Goal: Task Accomplishment & Management: Manage account settings

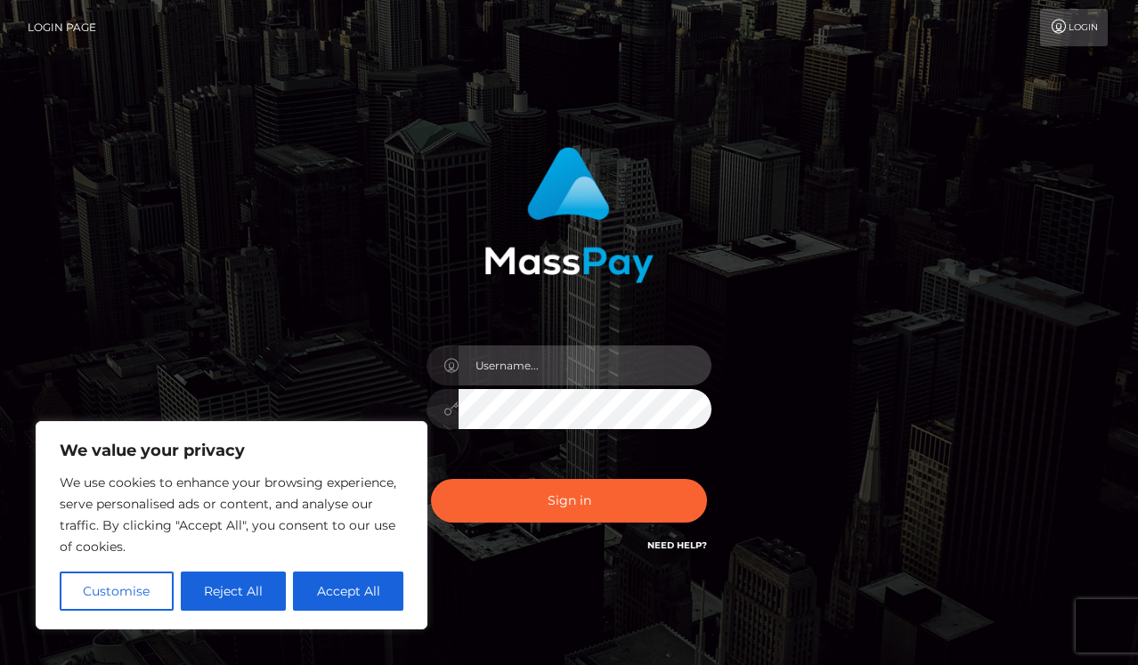
click at [492, 364] on input "text" at bounding box center [585, 366] width 253 height 40
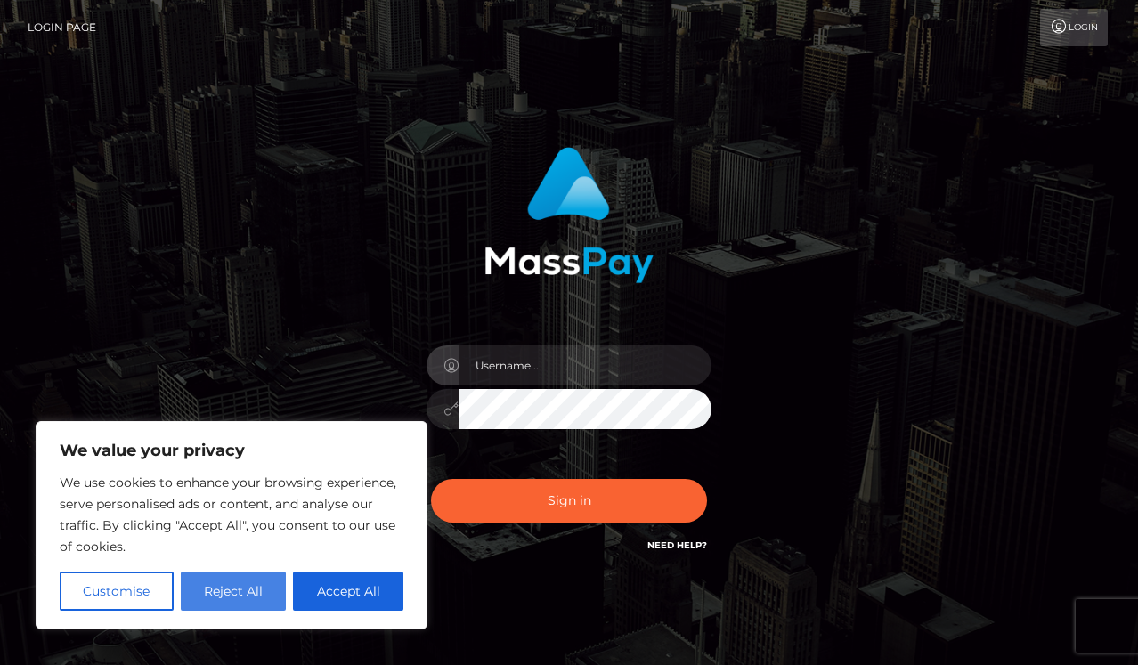
click at [253, 590] on button "Reject All" at bounding box center [234, 591] width 106 height 39
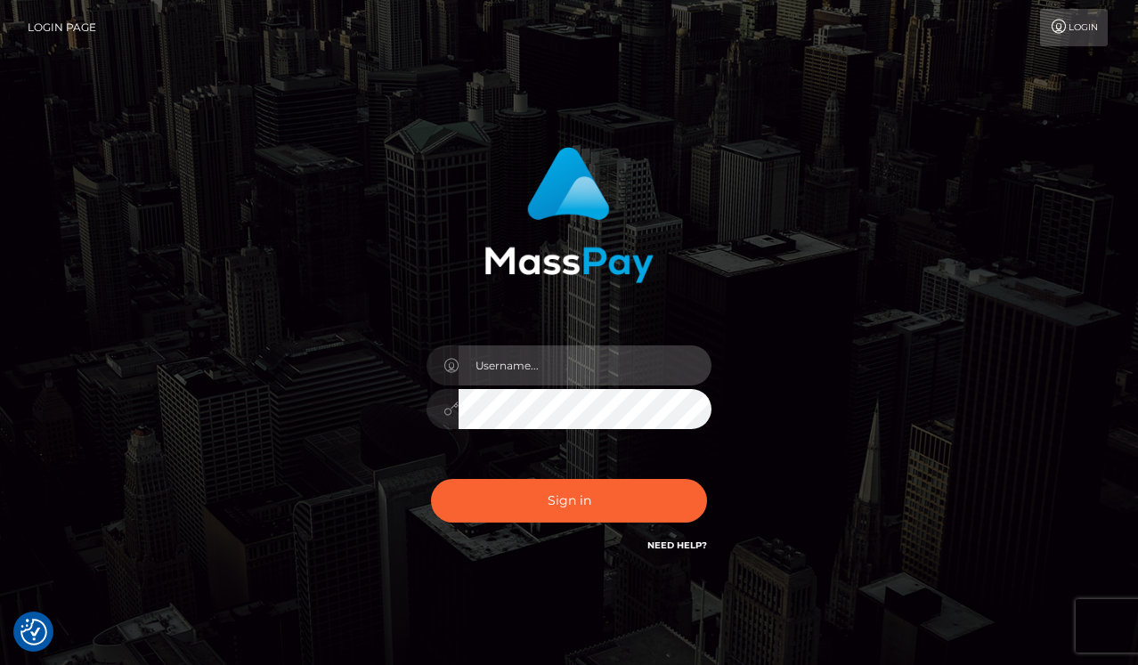
click at [526, 369] on input "text" at bounding box center [585, 366] width 253 height 40
type input "carthinsk16@gmail.com"
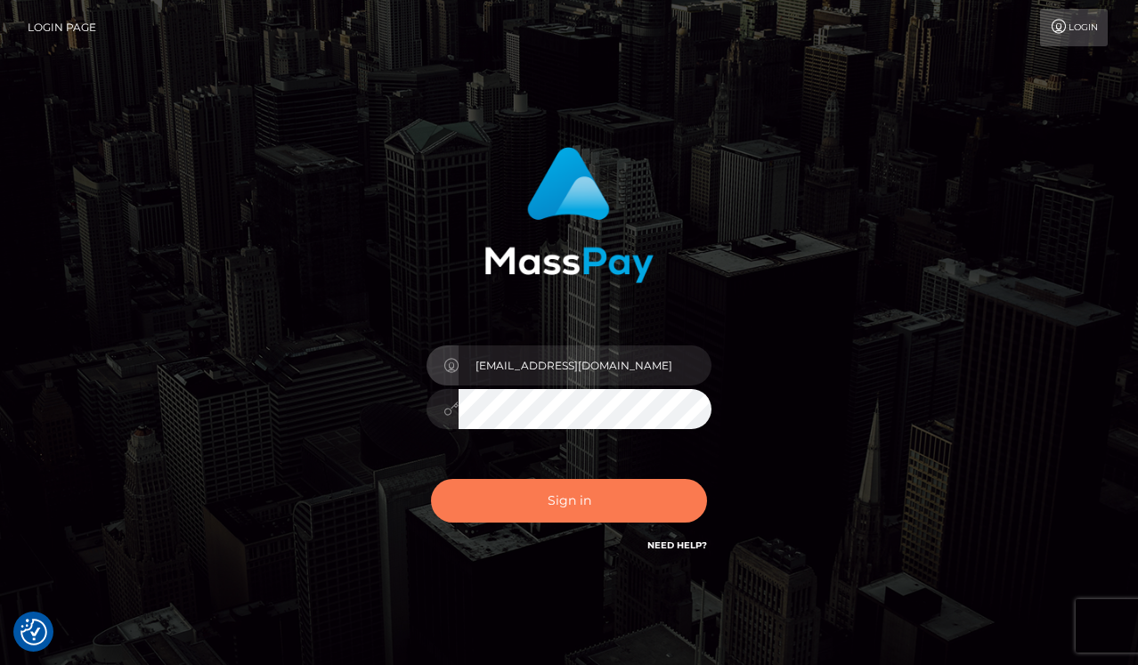
click at [527, 503] on button "Sign in" at bounding box center [569, 501] width 276 height 44
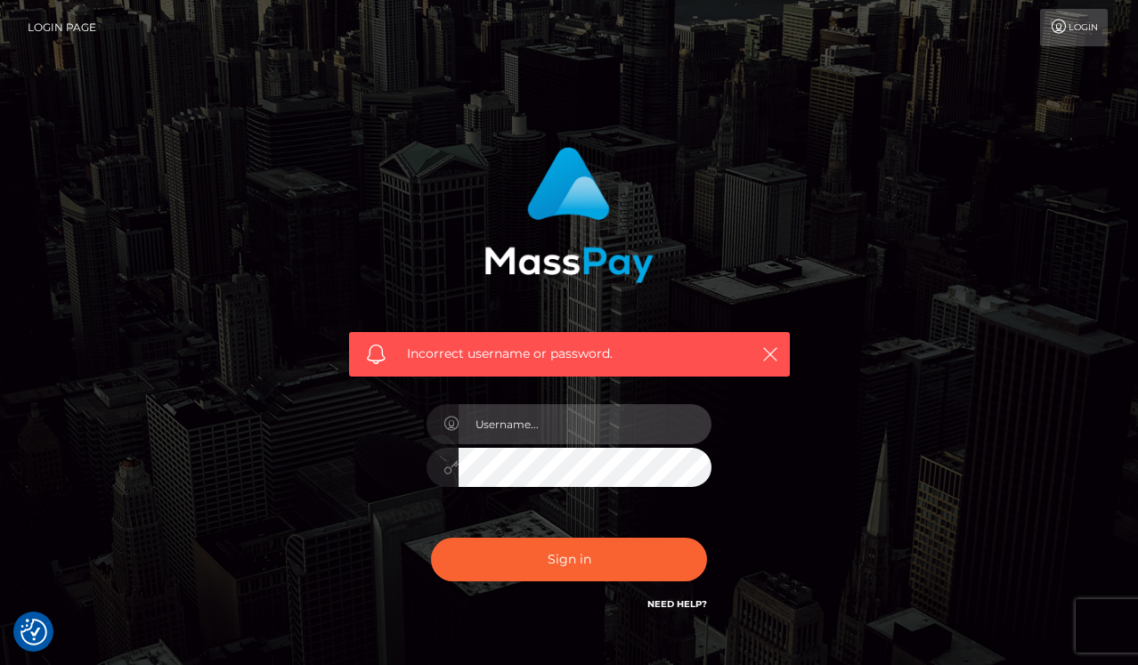
click at [547, 433] on input "text" at bounding box center [585, 424] width 253 height 40
type input "[EMAIL_ADDRESS][DOMAIN_NAME]"
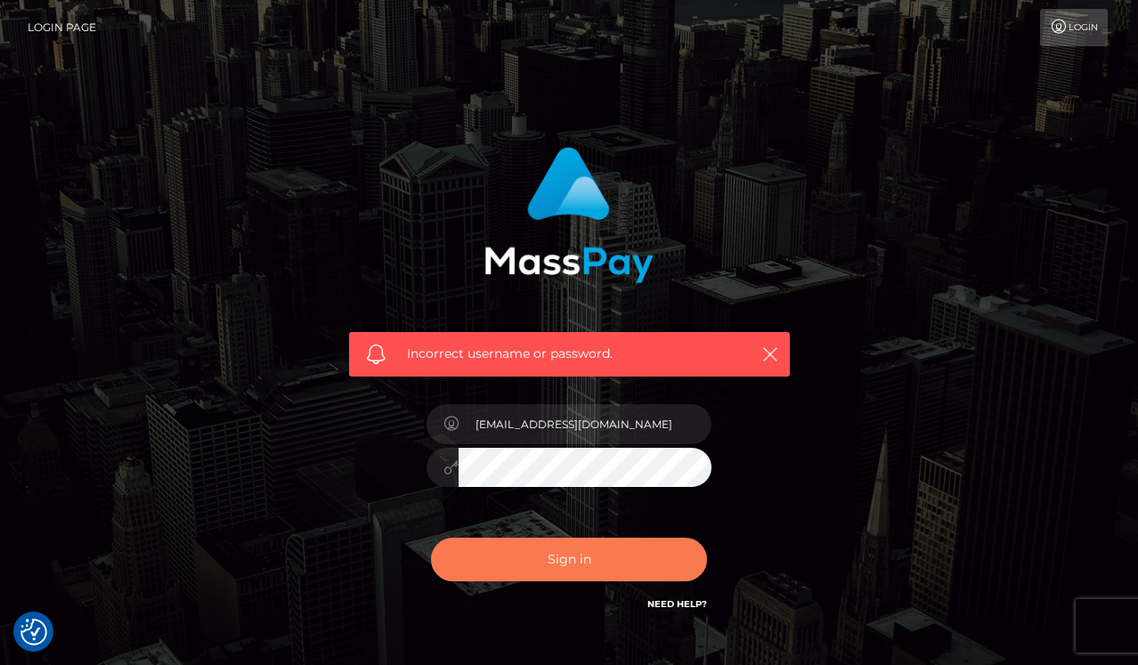
click at [592, 557] on button "Sign in" at bounding box center [569, 560] width 276 height 44
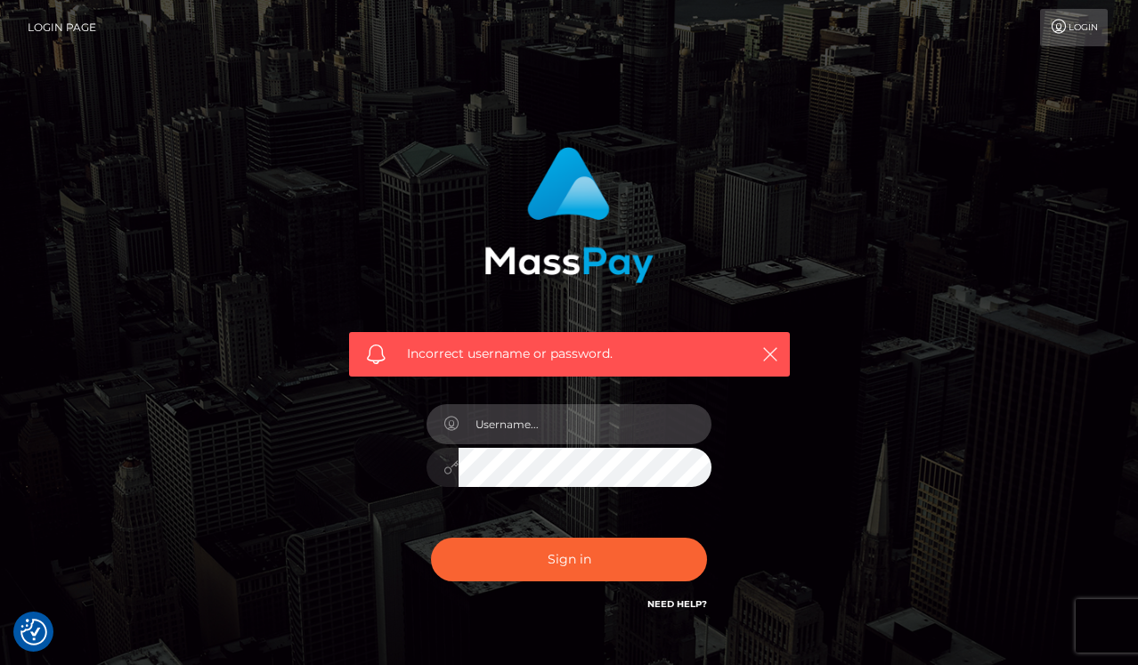
click at [567, 422] on input "text" at bounding box center [585, 424] width 253 height 40
drag, startPoint x: 620, startPoint y: 424, endPoint x: 535, endPoint y: 424, distance: 84.6
click at [535, 424] on input "carthinsk16@gmail.com" at bounding box center [585, 424] width 253 height 40
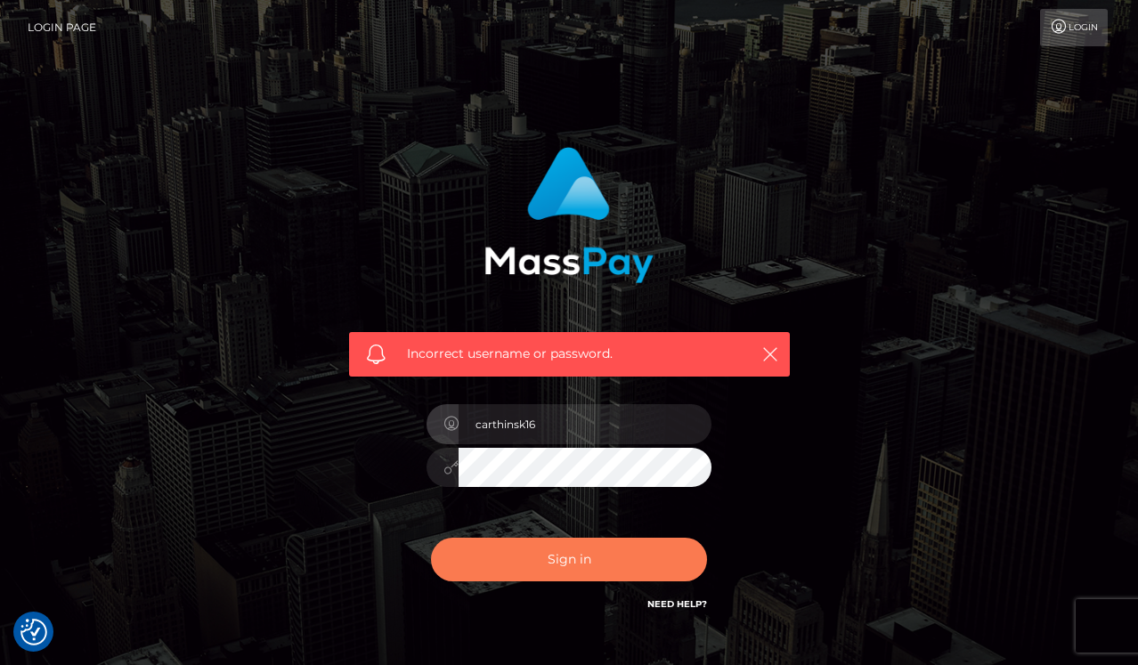
type input "carthinsk16"
click at [485, 559] on button "Sign in" at bounding box center [569, 560] width 276 height 44
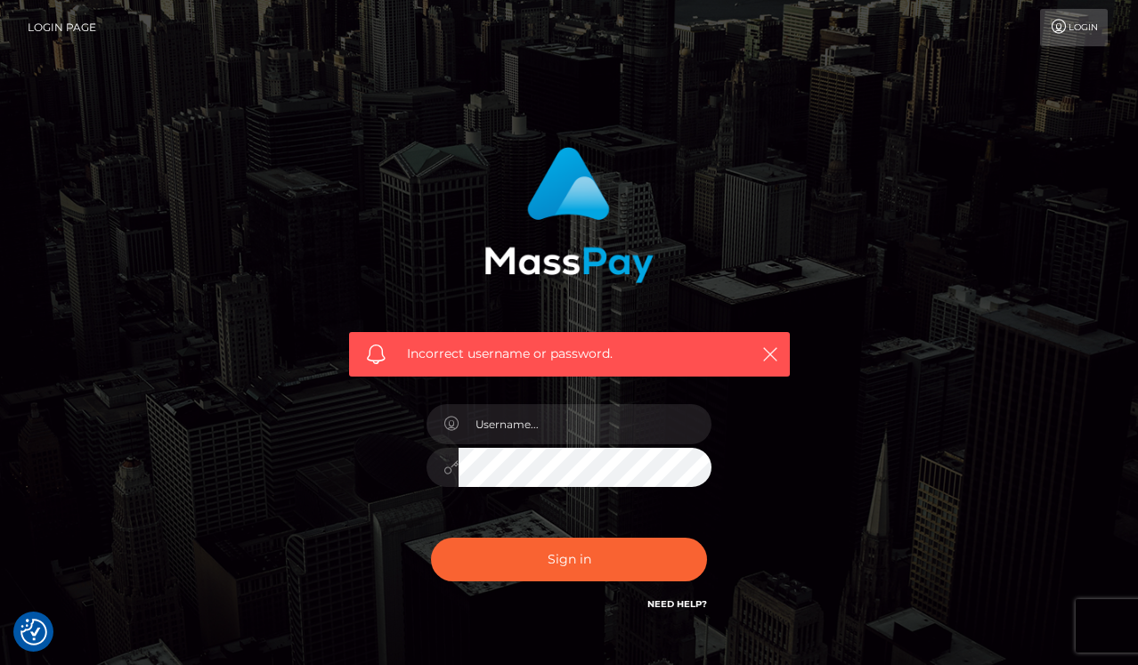
click at [673, 605] on link "Need Help?" at bounding box center [678, 605] width 60 height 12
click at [1081, 29] on link "Login" at bounding box center [1074, 27] width 68 height 37
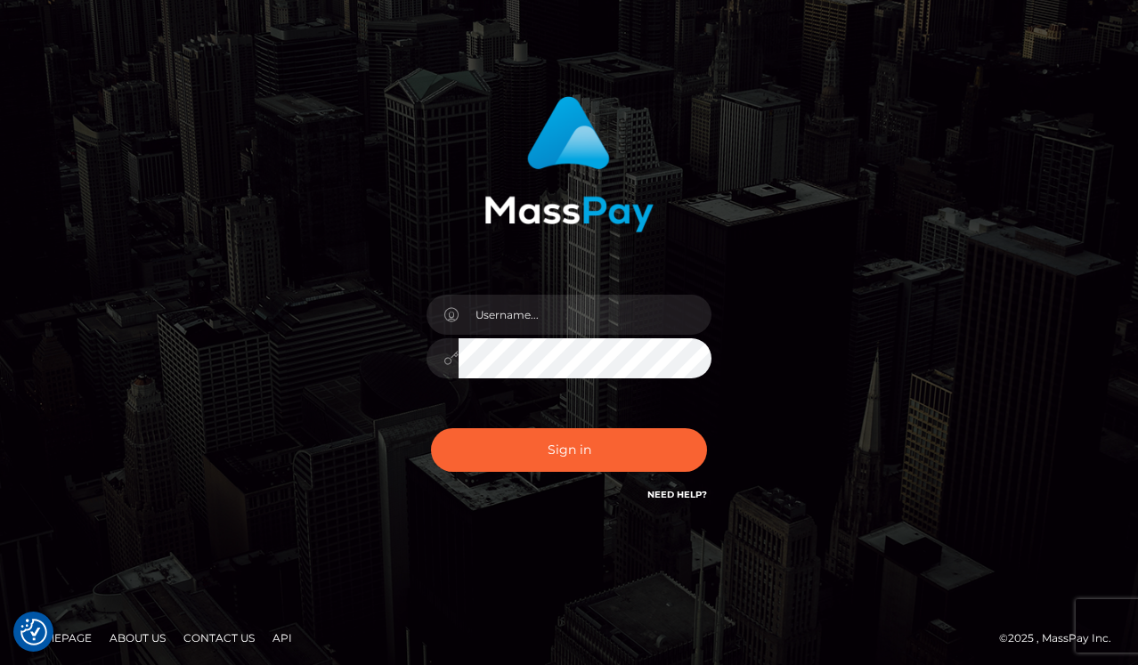
scroll to position [55, 0]
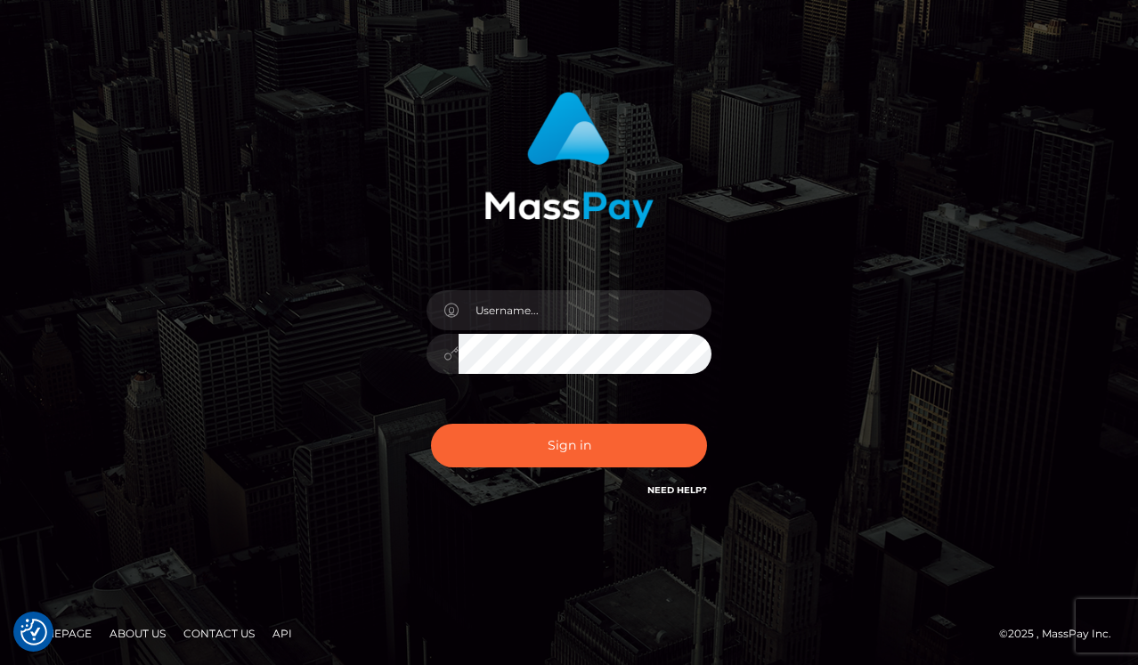
click at [69, 633] on link "Homepage" at bounding box center [59, 634] width 79 height 28
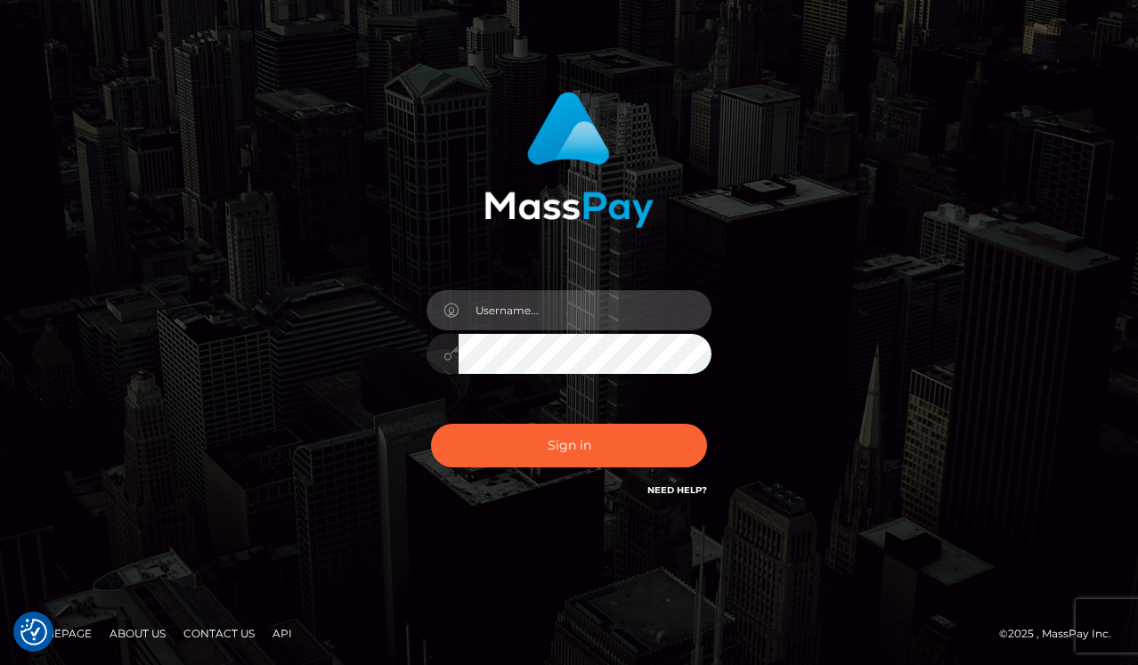
click at [534, 315] on input "text" at bounding box center [585, 310] width 253 height 40
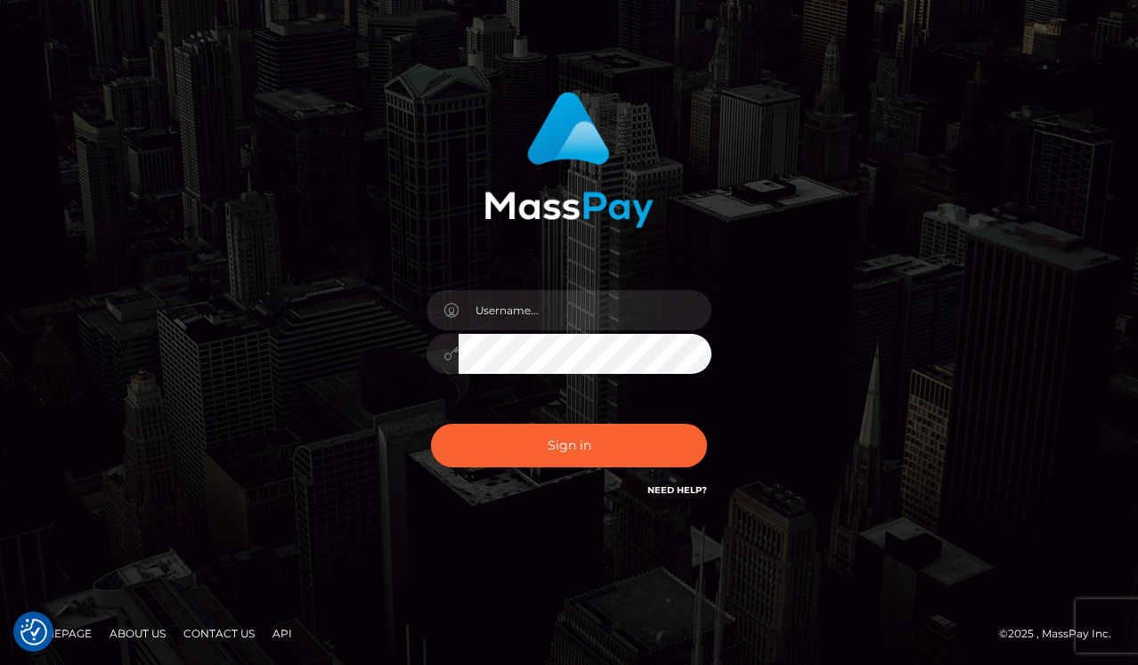
click at [242, 632] on link "Contact Us" at bounding box center [219, 634] width 86 height 28
click at [665, 488] on link "Need Help?" at bounding box center [678, 491] width 60 height 12
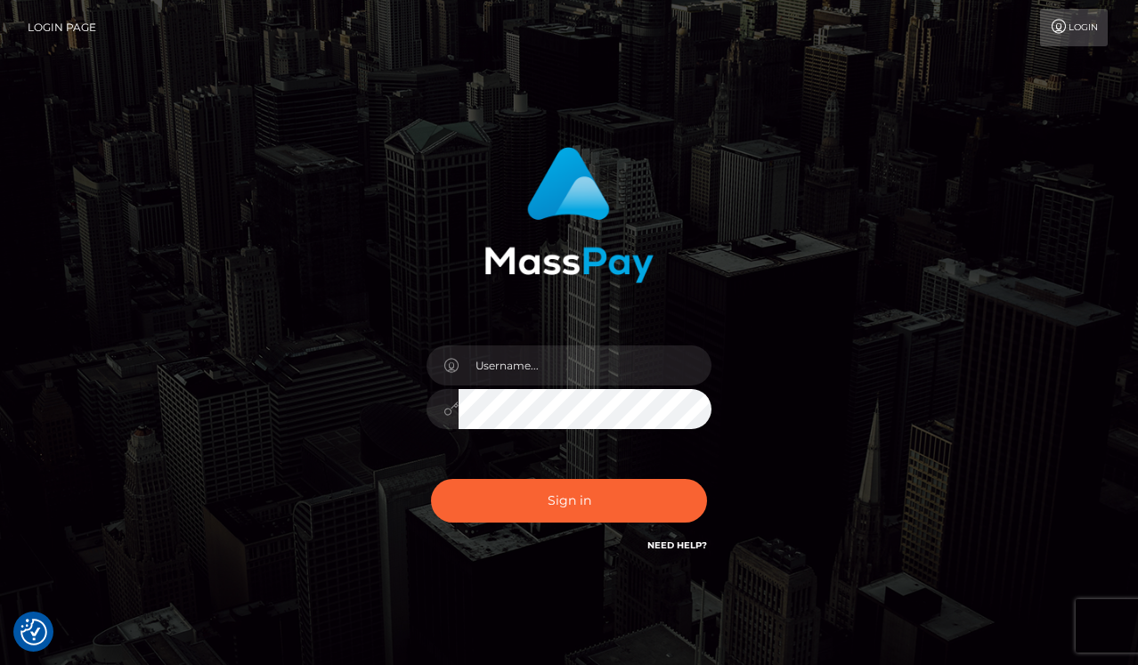
click at [1081, 17] on link "Login" at bounding box center [1074, 27] width 68 height 37
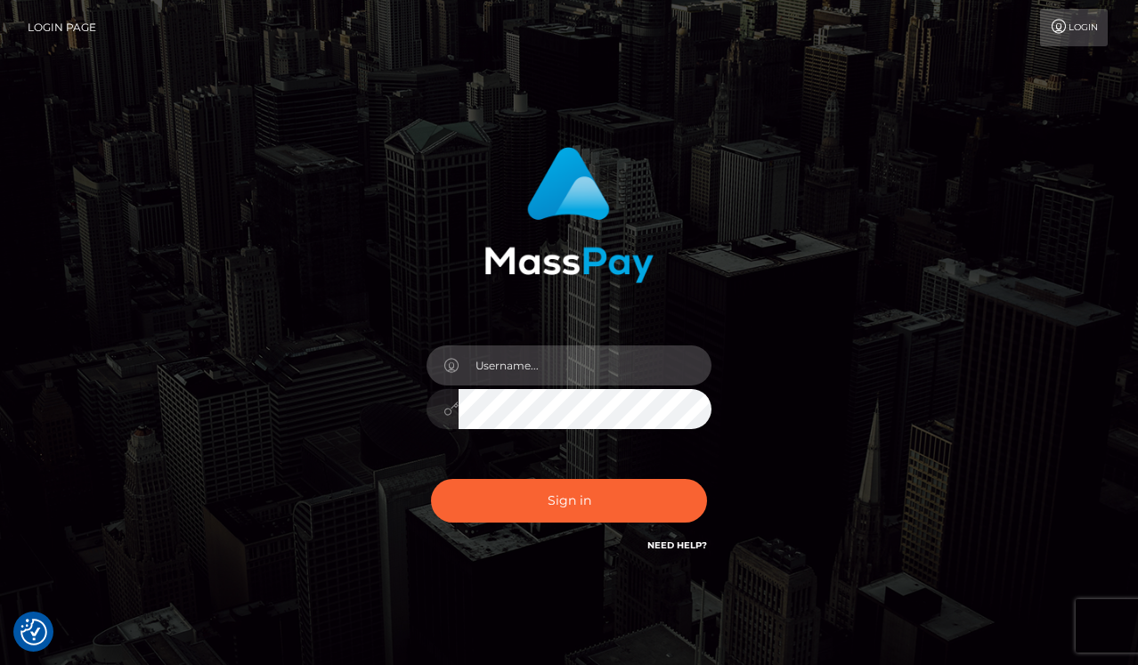
click at [591, 364] on input "text" at bounding box center [585, 366] width 253 height 40
type input "carthinsk16@gmail.com"
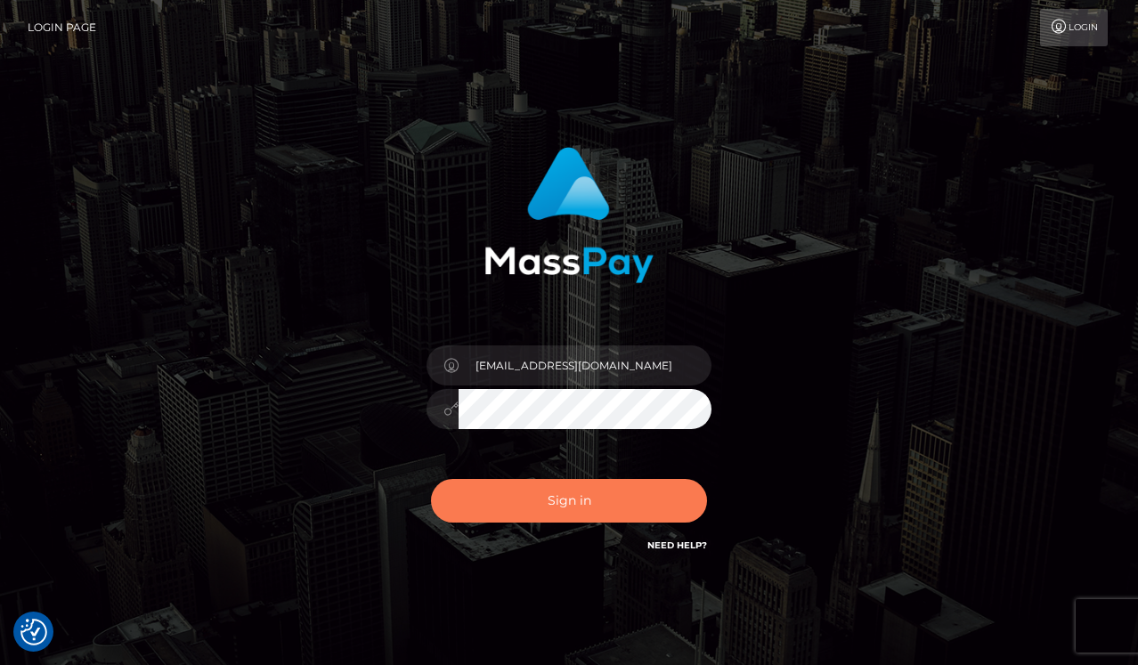
click at [607, 499] on button "Sign in" at bounding box center [569, 501] width 276 height 44
